Goal: Information Seeking & Learning: Find specific page/section

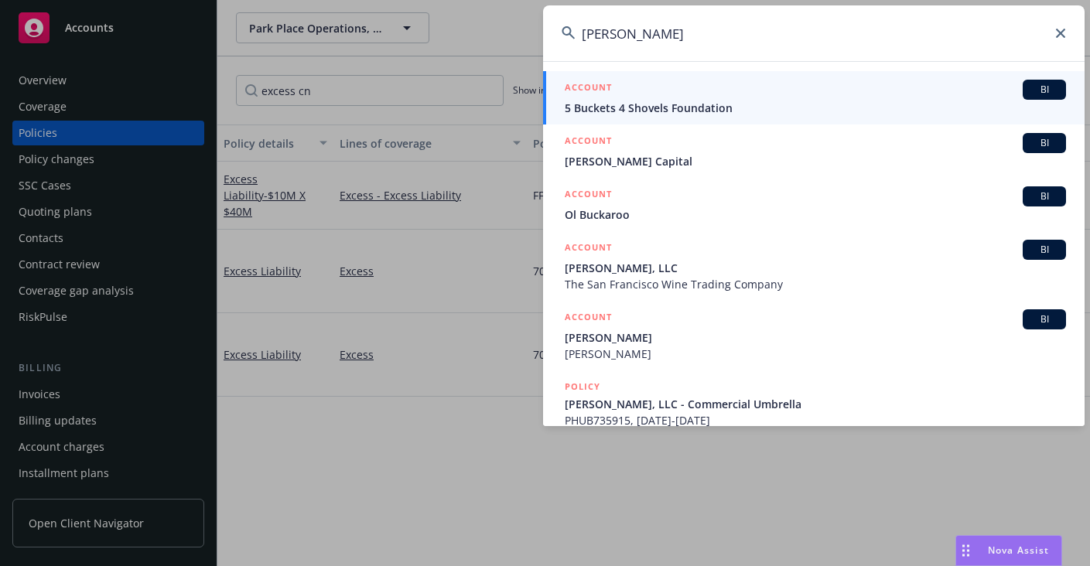
type input "[PERSON_NAME]"
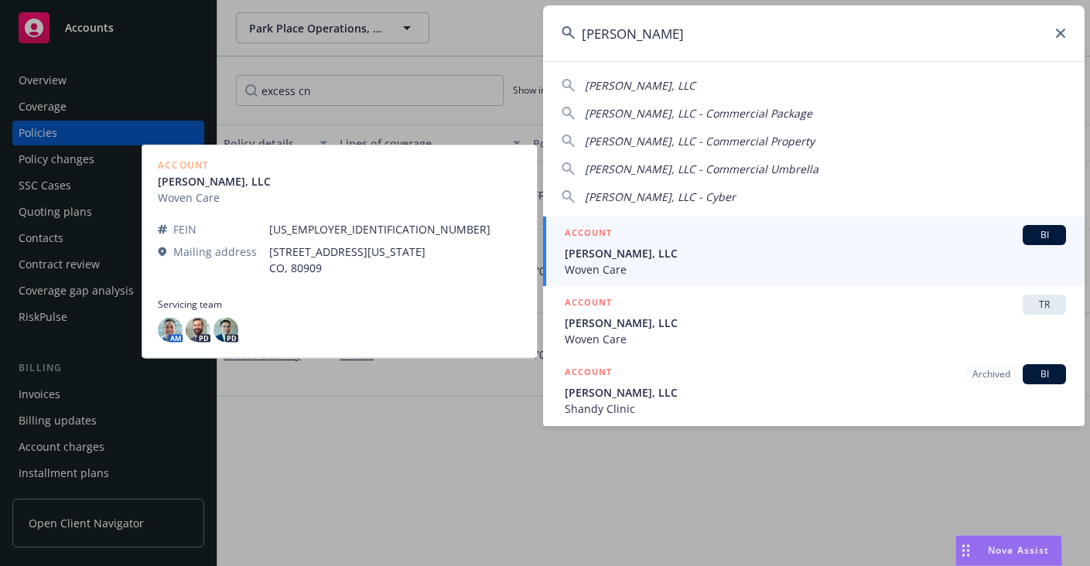
click at [705, 247] on span "[PERSON_NAME], LLC" at bounding box center [815, 253] width 501 height 16
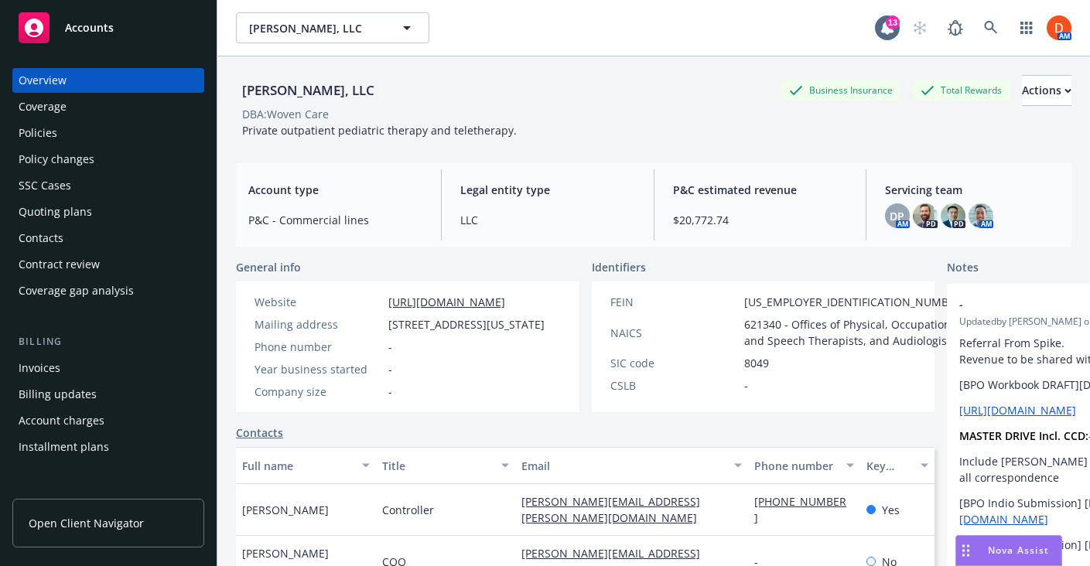
click at [64, 135] on div "Policies" at bounding box center [109, 133] width 180 height 25
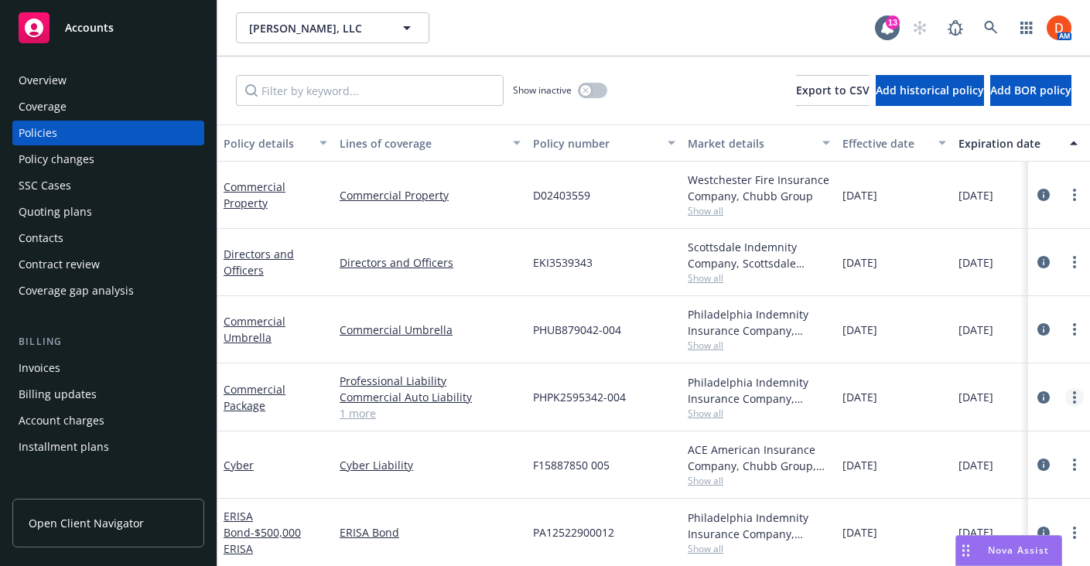
click at [1069, 399] on link "more" at bounding box center [1075, 397] width 19 height 19
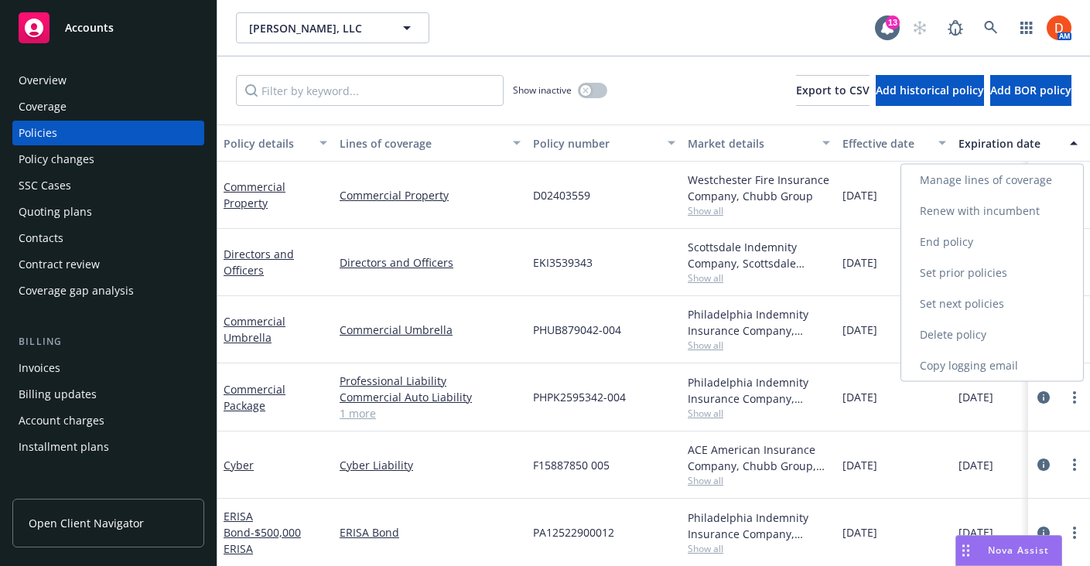
click at [1003, 215] on link "Renew with incumbent" at bounding box center [993, 211] width 182 height 31
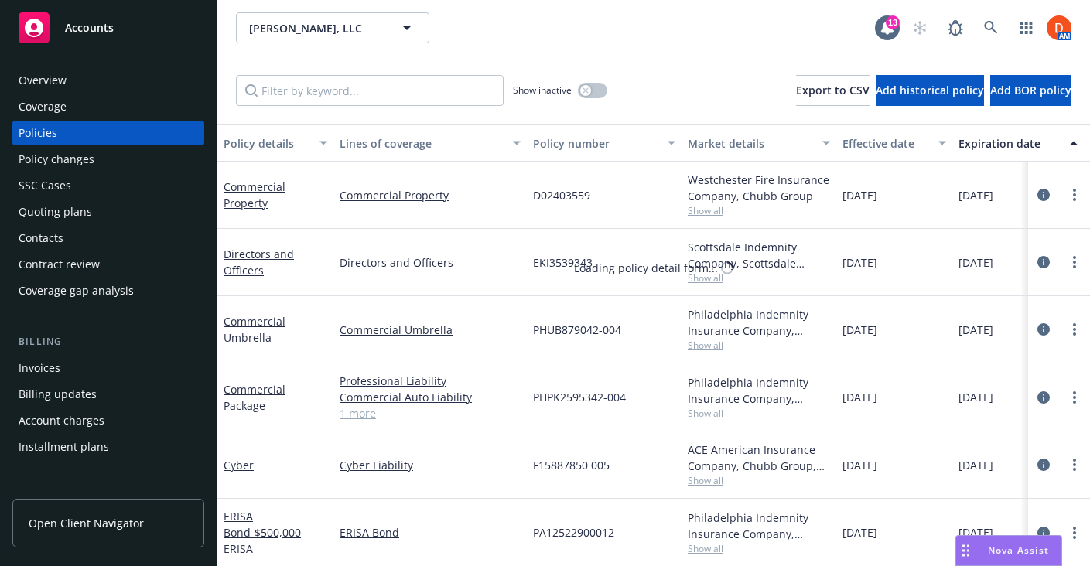
select select "12"
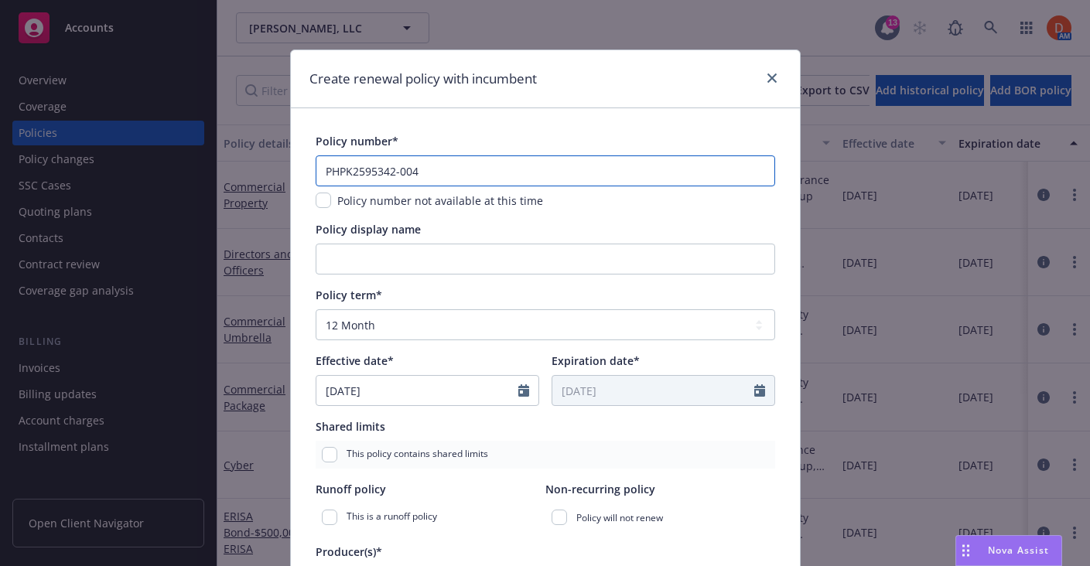
click at [478, 171] on input "PHPK2595342-004" at bounding box center [546, 171] width 460 height 31
paste input "5"
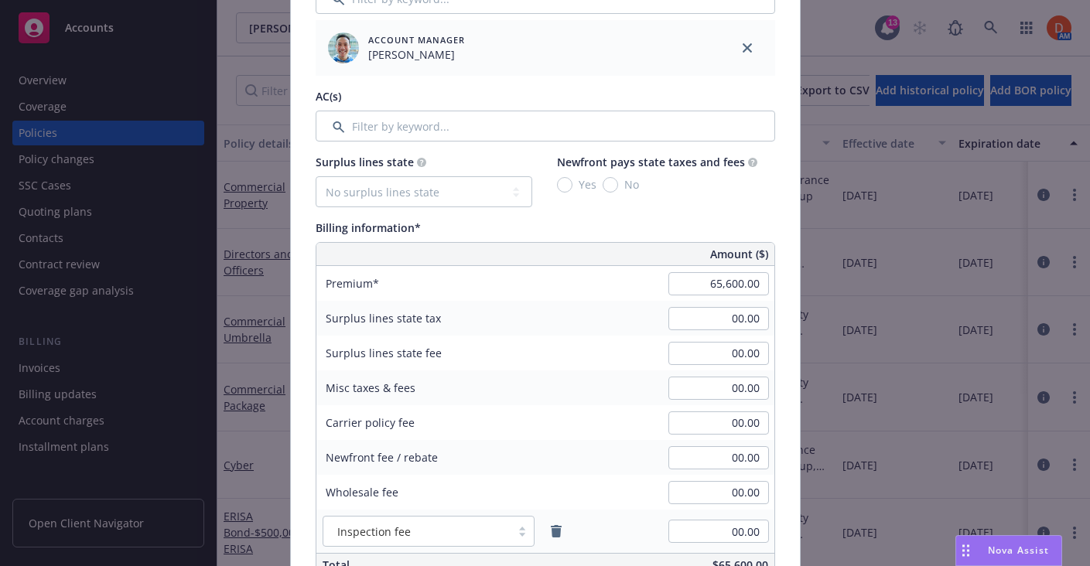
scroll to position [669, 0]
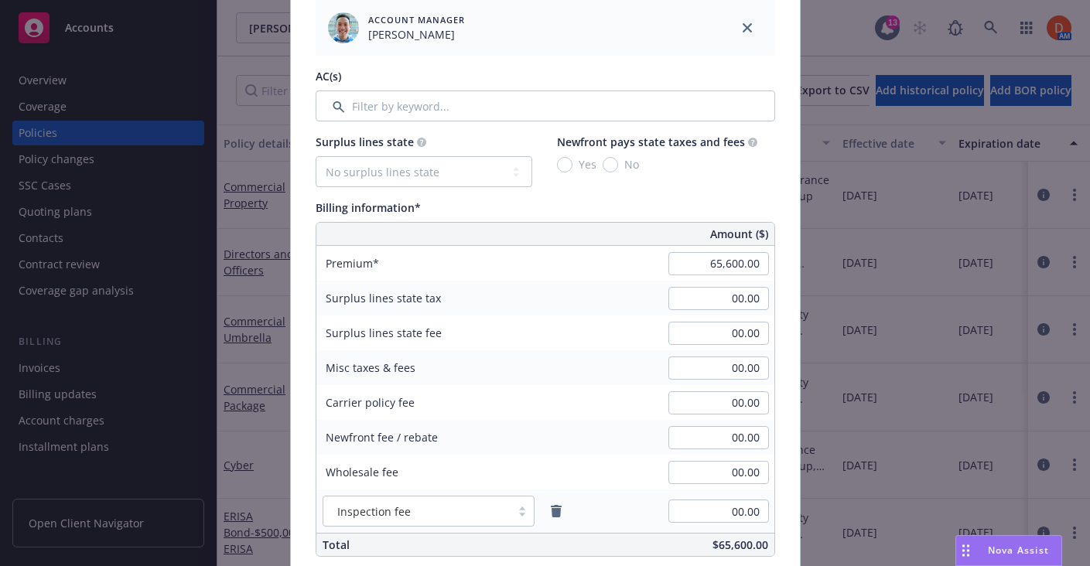
type input "PHPK2595342-005"
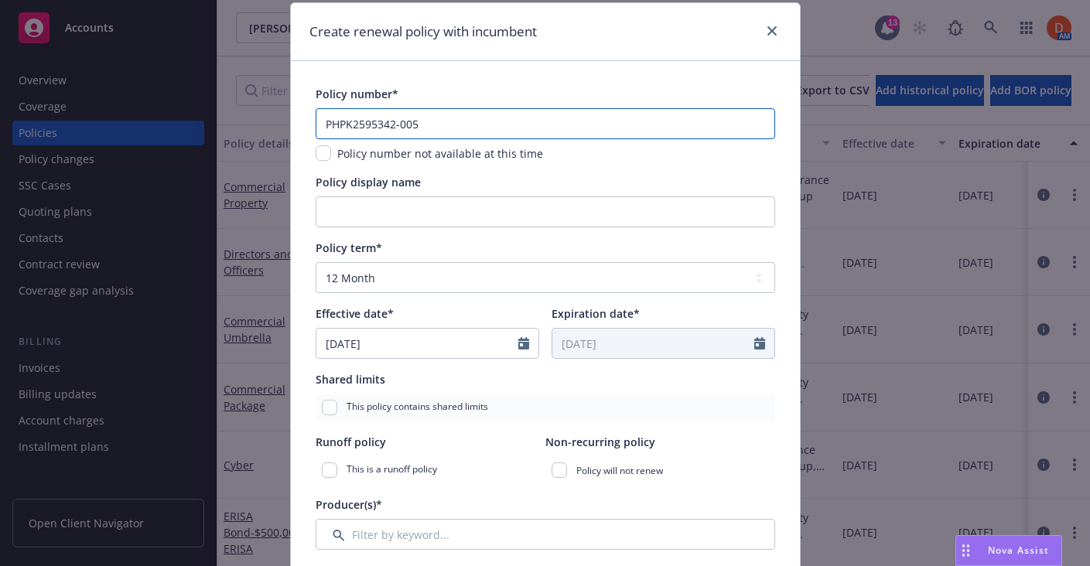
scroll to position [0, 0]
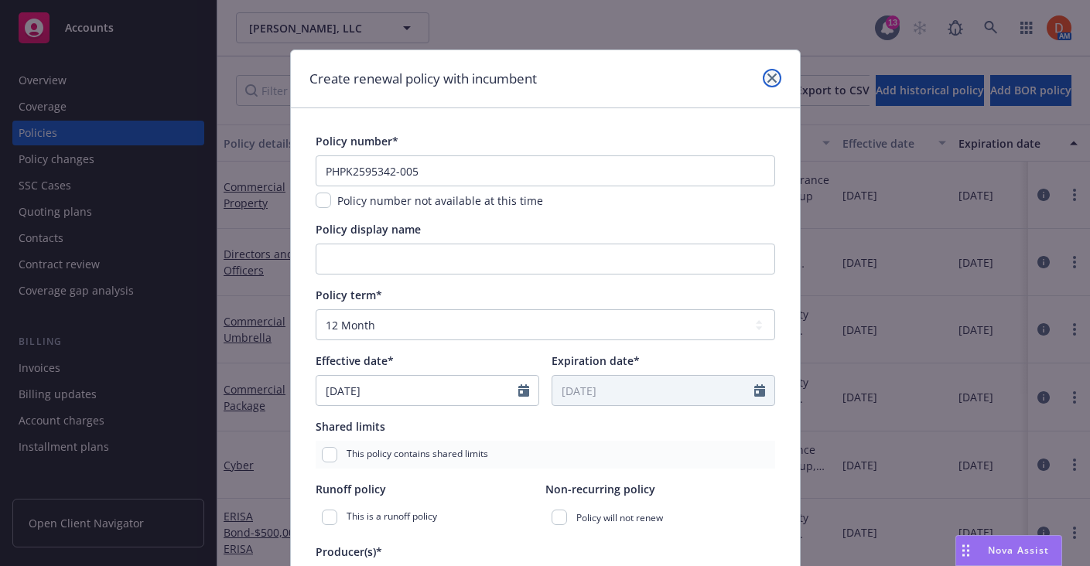
click at [777, 79] on link "close" at bounding box center [772, 78] width 19 height 19
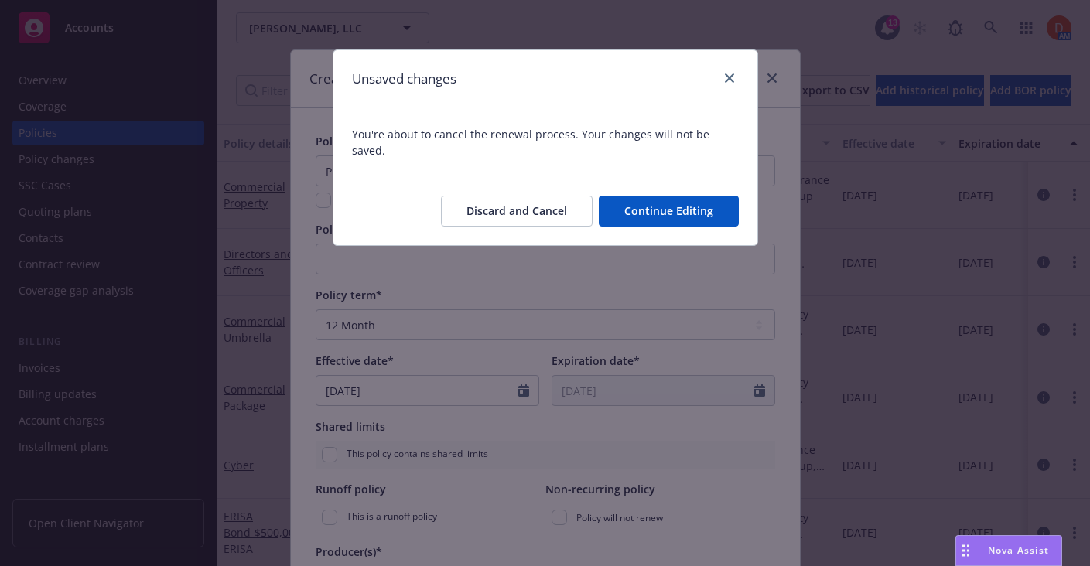
click at [565, 196] on button "Discard and Cancel" at bounding box center [517, 211] width 152 height 31
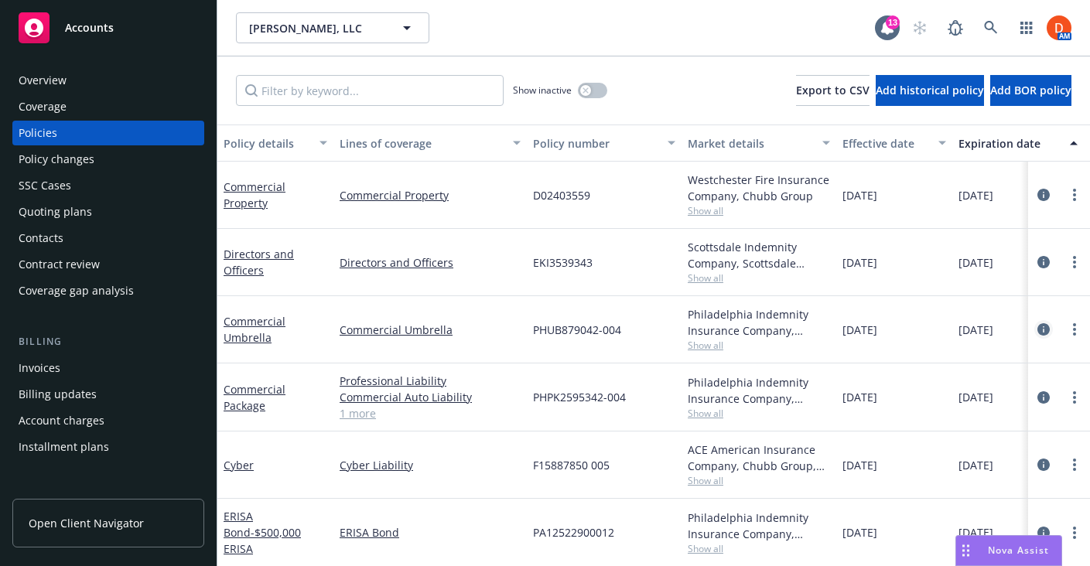
click at [1040, 335] on icon "circleInformation" at bounding box center [1044, 329] width 12 height 12
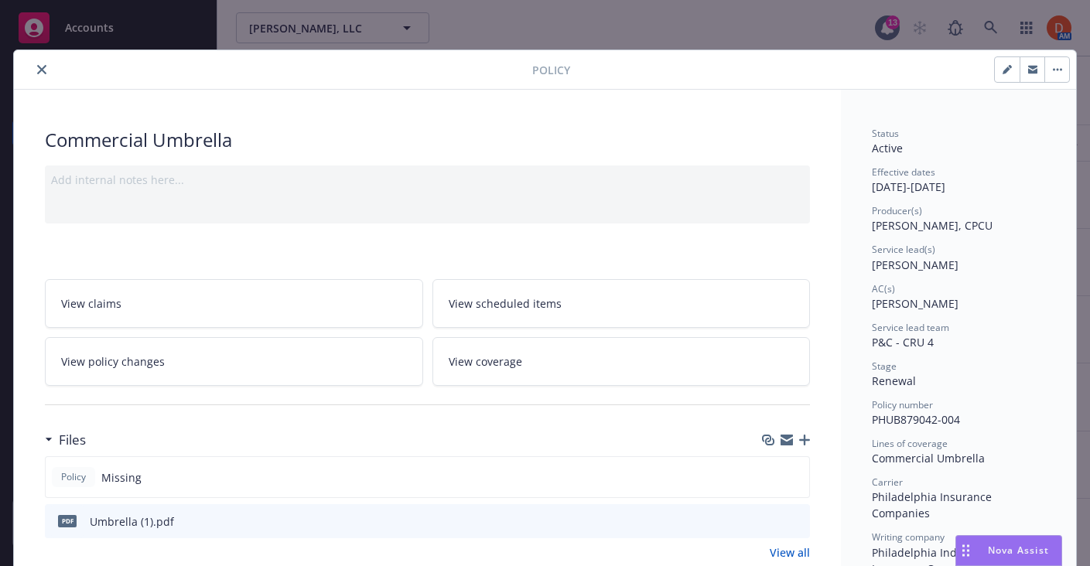
click at [792, 525] on icon "preview file" at bounding box center [796, 520] width 14 height 11
click at [47, 77] on button "close" at bounding box center [42, 69] width 19 height 19
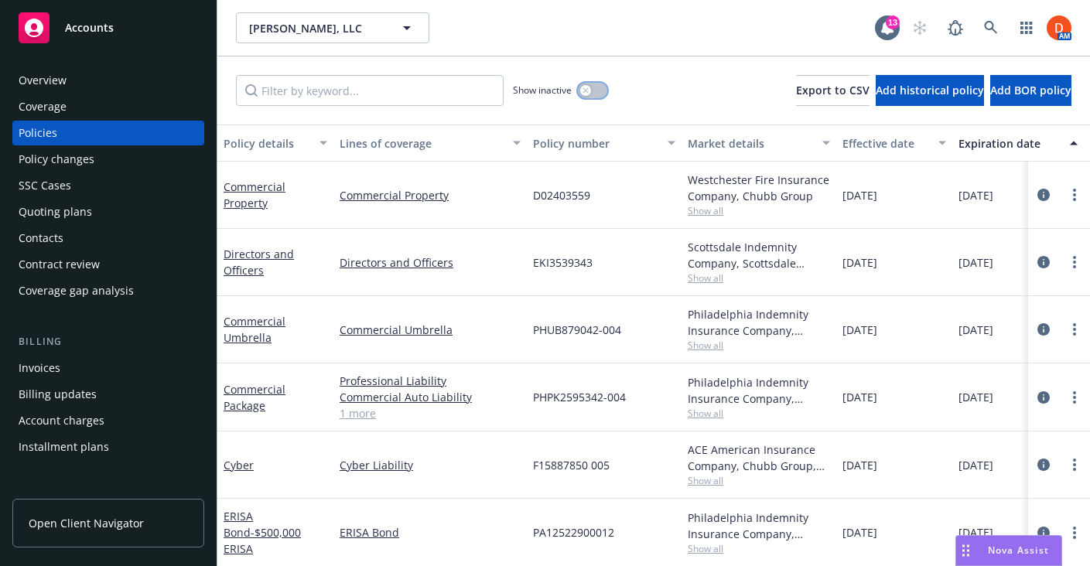
click at [589, 95] on button "button" at bounding box center [592, 90] width 29 height 15
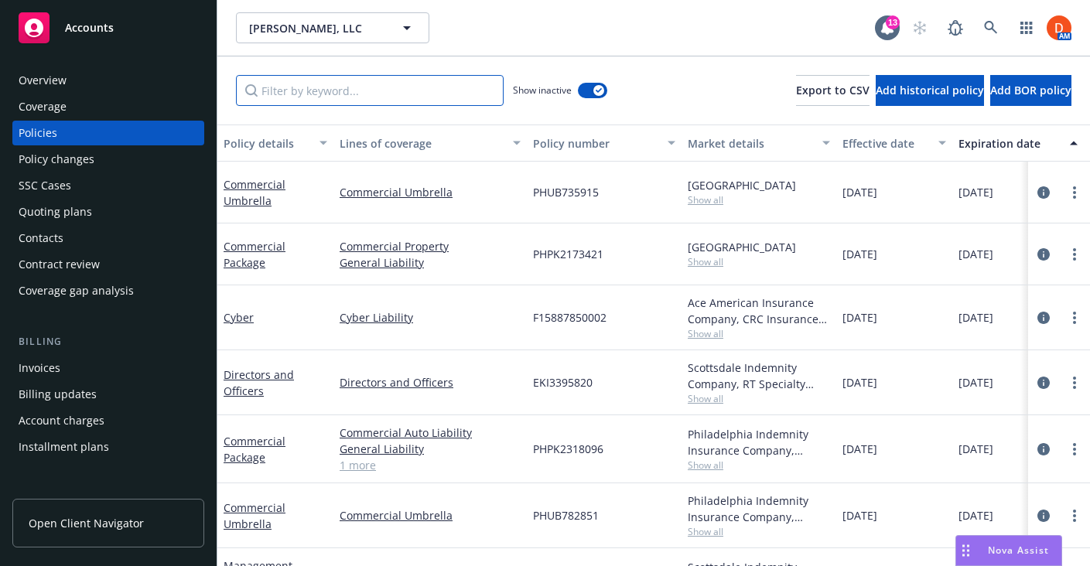
click at [385, 102] on input "Filter by keyword..." at bounding box center [370, 90] width 268 height 31
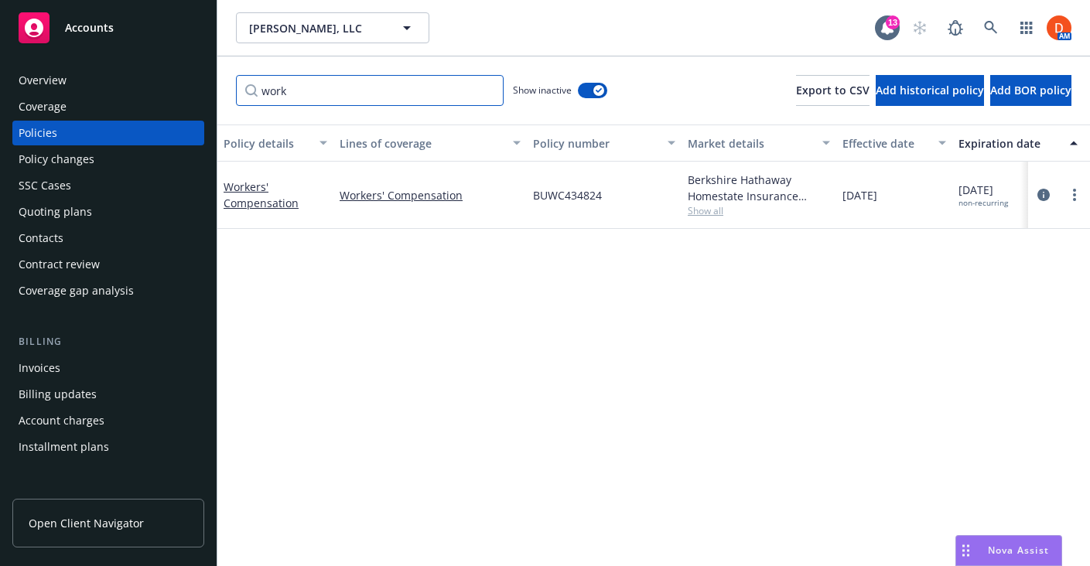
type input "work"
